Goal: Information Seeking & Learning: Learn about a topic

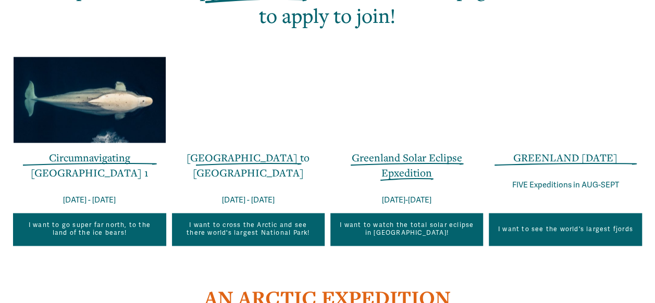
scroll to position [688, 0]
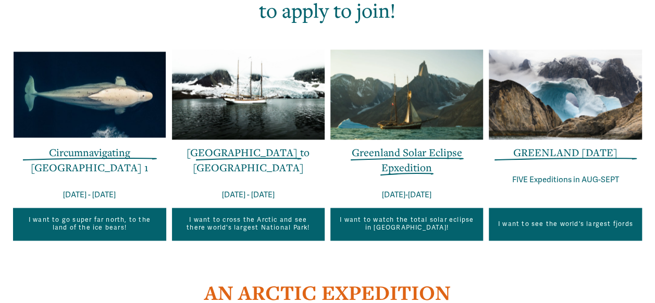
click at [421, 165] on link "Greenland Solar Eclipse Epxedition" at bounding box center [407, 159] width 110 height 29
click at [544, 159] on link "GREENLAND IN ONE WEEK" at bounding box center [565, 152] width 104 height 14
click at [261, 157] on link "[GEOGRAPHIC_DATA] to [GEOGRAPHIC_DATA]" at bounding box center [248, 159] width 123 height 29
click at [94, 157] on link "Circumnavigating Svalbard 1" at bounding box center [90, 159] width 118 height 29
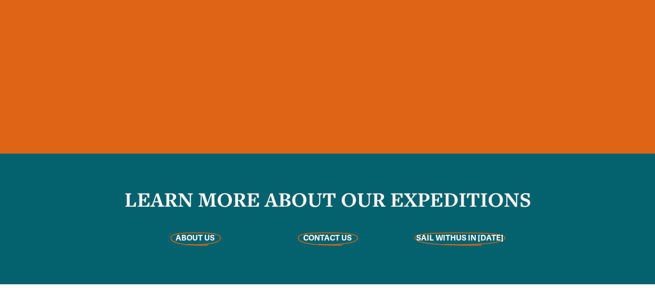
scroll to position [2279, 0]
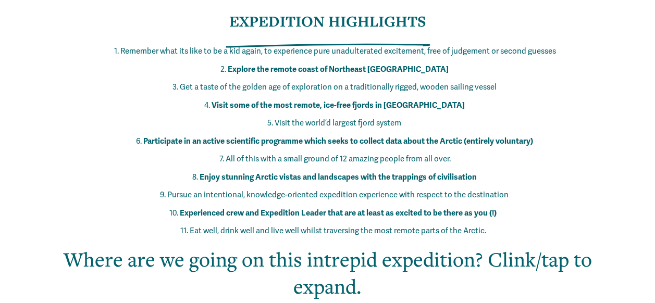
scroll to position [867, 0]
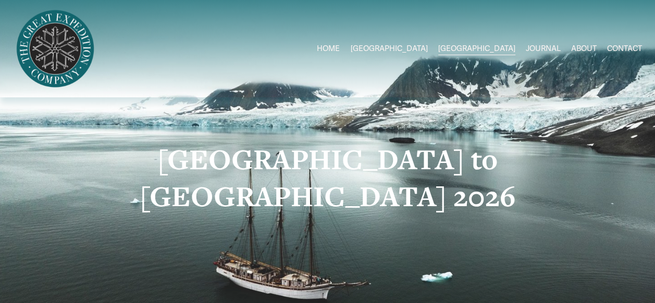
click at [586, 51] on link "ABOUT" at bounding box center [584, 49] width 26 height 16
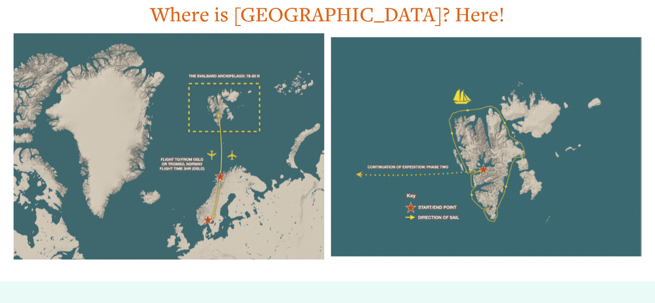
scroll to position [702, 0]
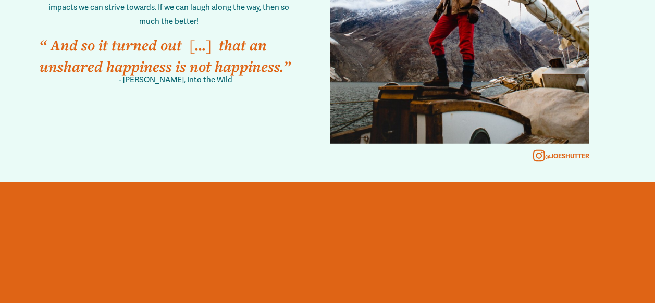
scroll to position [1923, 0]
